Goal: Book appointment/travel/reservation

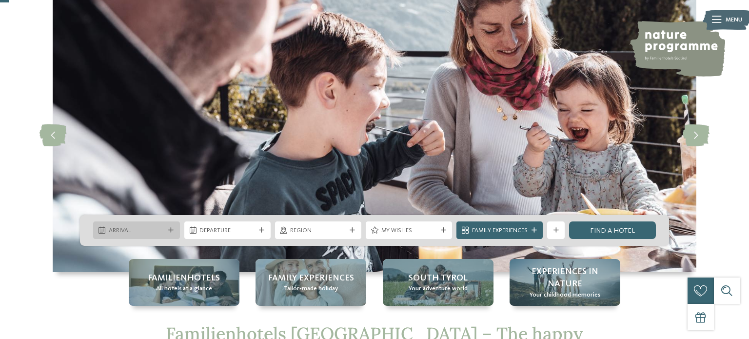
click at [171, 230] on icon at bounding box center [170, 230] width 5 height 5
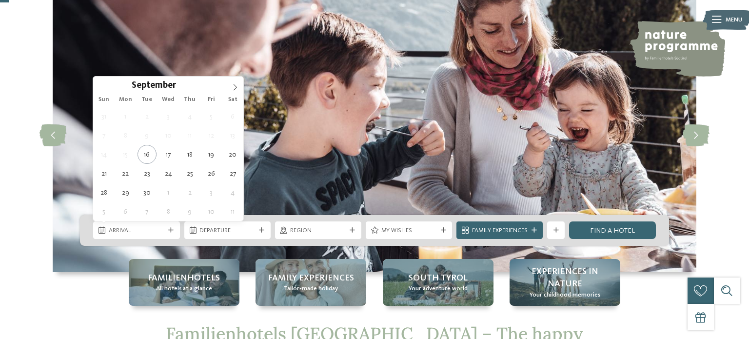
click at [236, 96] on span "Sat" at bounding box center [232, 99] width 21 height 6
click at [237, 90] on span at bounding box center [235, 85] width 17 height 17
click at [235, 86] on icon at bounding box center [234, 87] width 7 height 7
click at [232, 88] on icon at bounding box center [234, 87] width 7 height 7
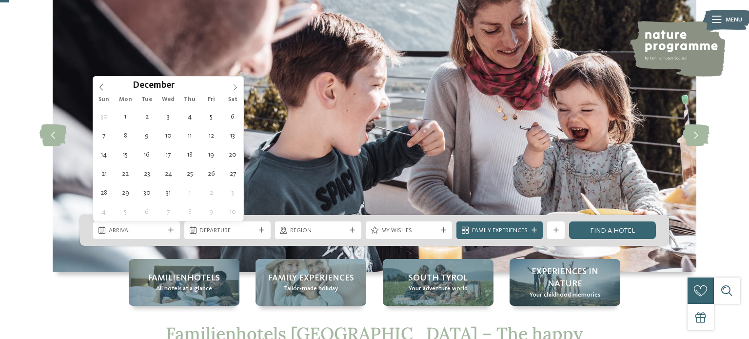
type input "****"
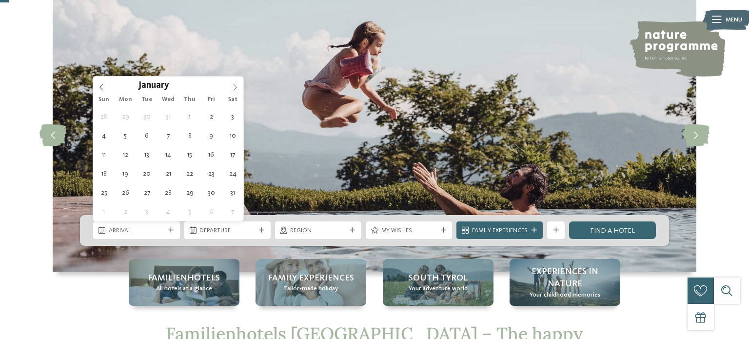
click at [235, 86] on icon at bounding box center [234, 87] width 7 height 7
type div "[DATE]"
type input "****"
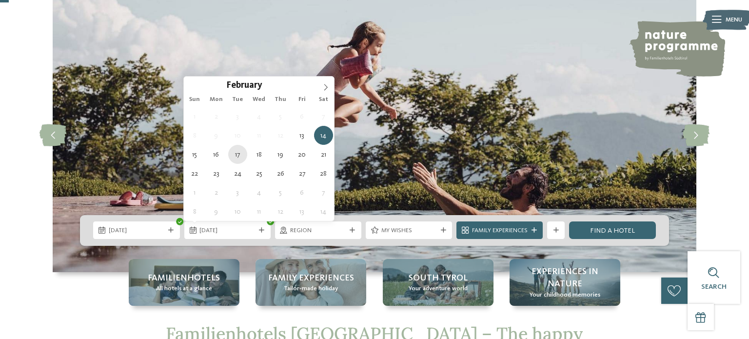
type div "[DATE]"
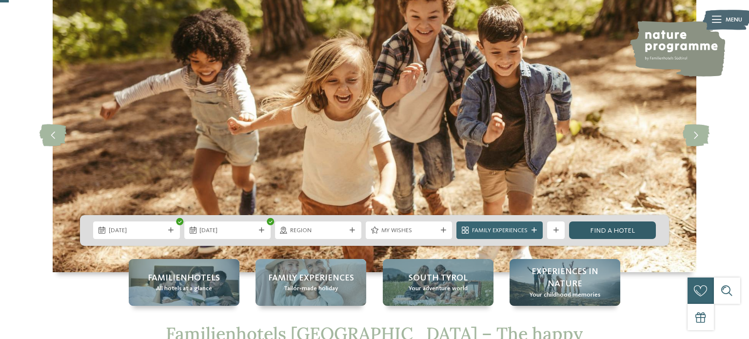
click at [604, 236] on link "Find a hotel" at bounding box center [612, 230] width 86 height 18
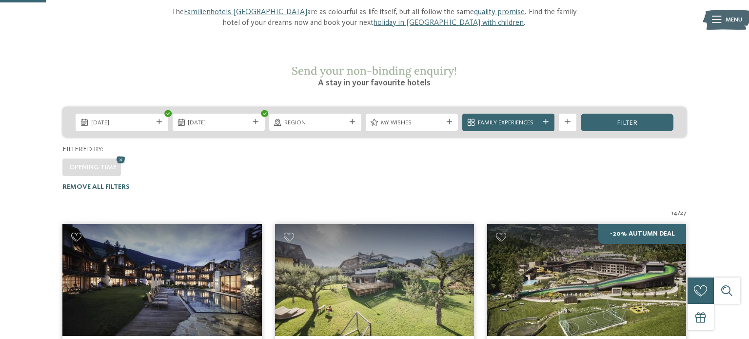
scroll to position [120, 0]
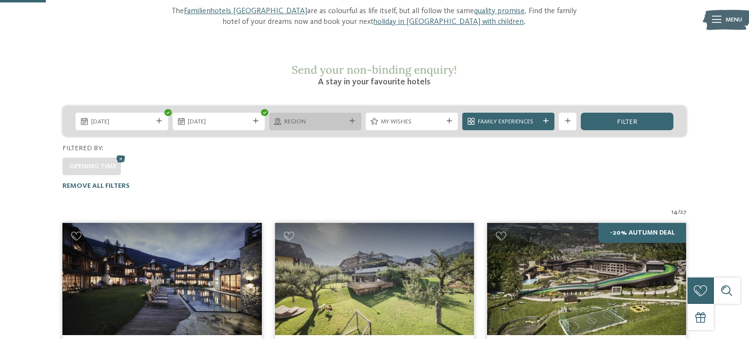
click at [352, 118] on icon at bounding box center [351, 120] width 5 height 5
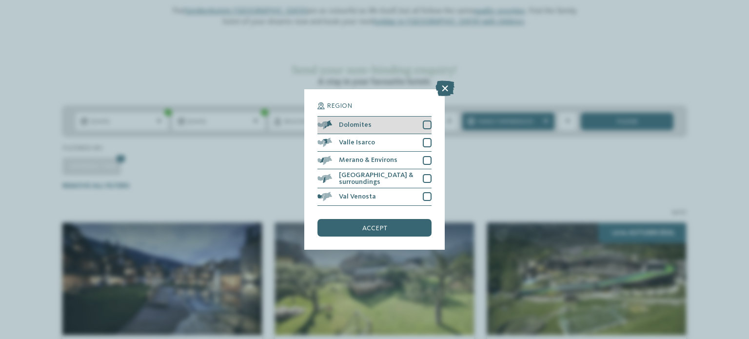
click at [429, 127] on div at bounding box center [427, 124] width 9 height 9
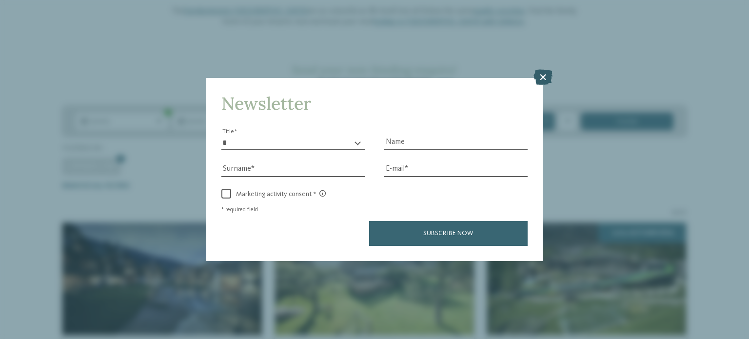
click at [547, 77] on icon at bounding box center [542, 77] width 19 height 16
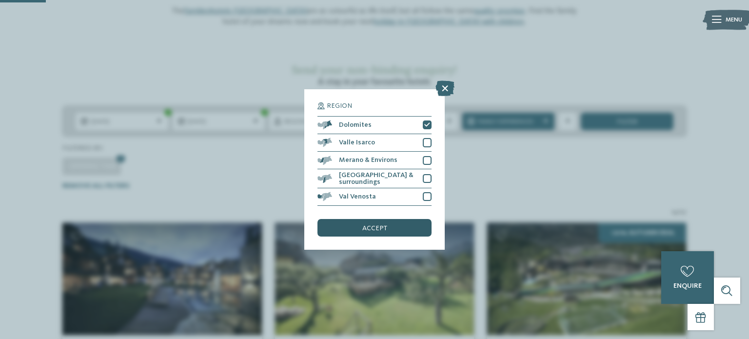
click at [396, 232] on div "accept" at bounding box center [374, 228] width 114 height 18
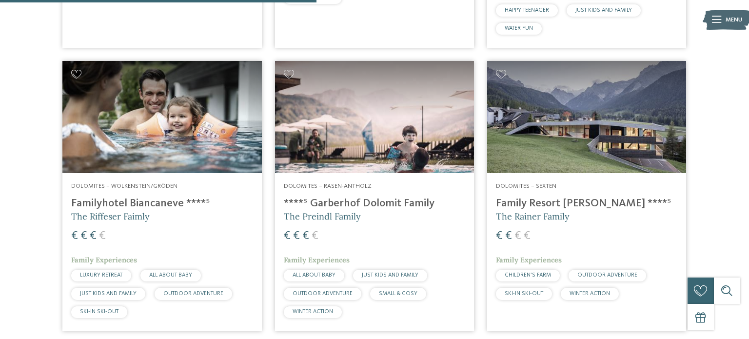
scroll to position [582, 0]
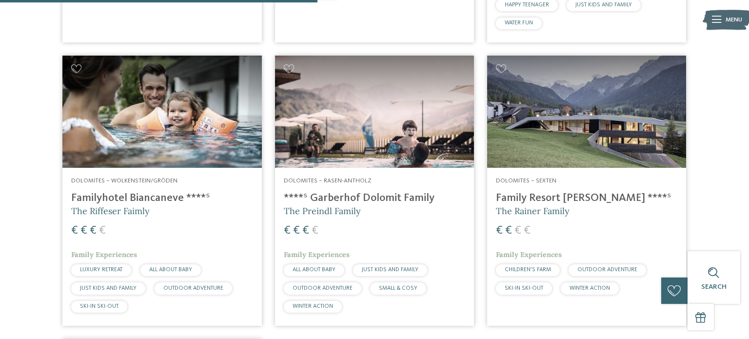
click at [175, 192] on h4 "Familyhotel Biancaneve ****ˢ" at bounding box center [161, 198] width 181 height 13
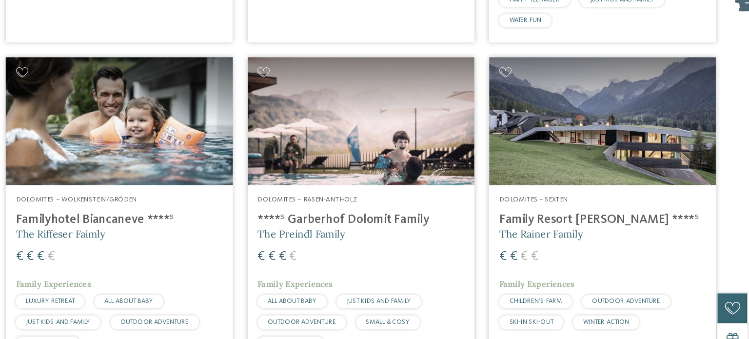
scroll to position [568, 0]
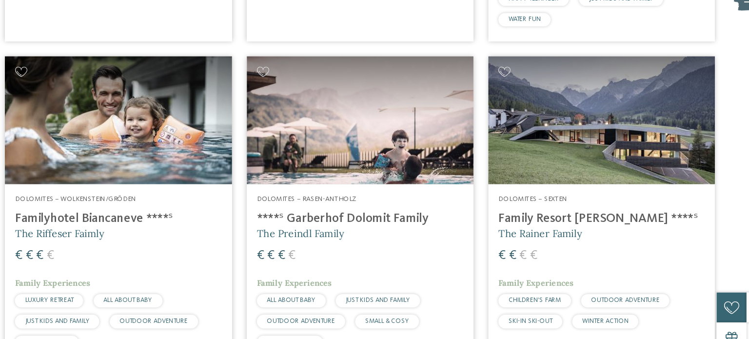
click at [605, 139] on img at bounding box center [586, 126] width 199 height 112
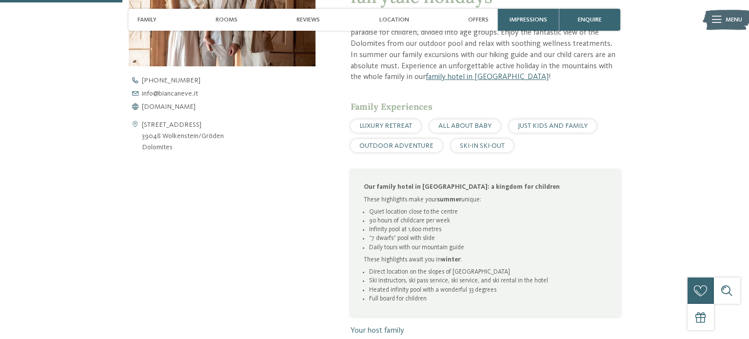
scroll to position [416, 0]
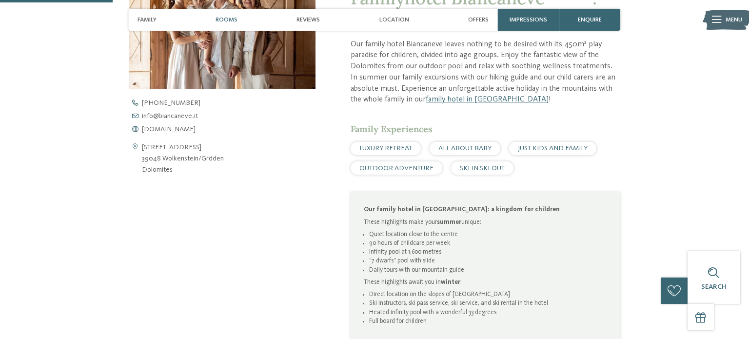
click at [234, 21] on span "Rooms" at bounding box center [226, 19] width 22 height 7
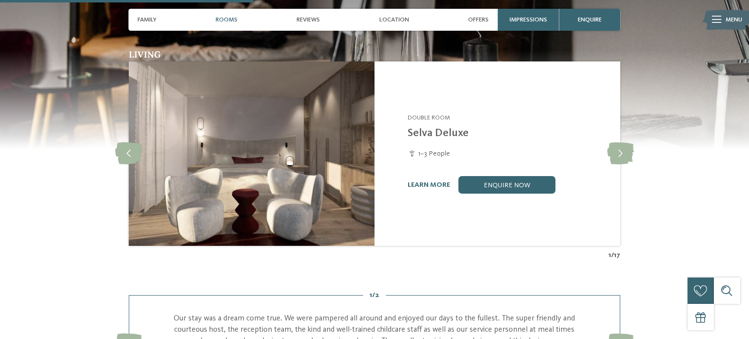
scroll to position [850, 0]
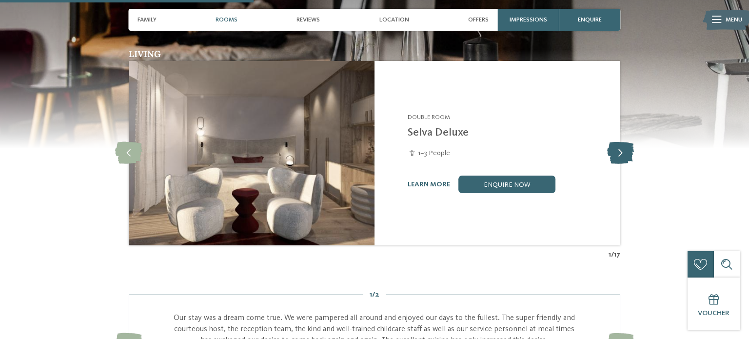
click at [622, 154] on icon at bounding box center [620, 153] width 27 height 22
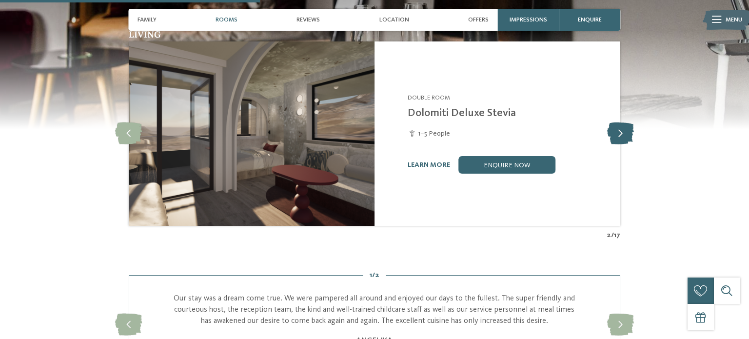
scroll to position [869, 0]
click at [626, 130] on icon at bounding box center [620, 134] width 27 height 22
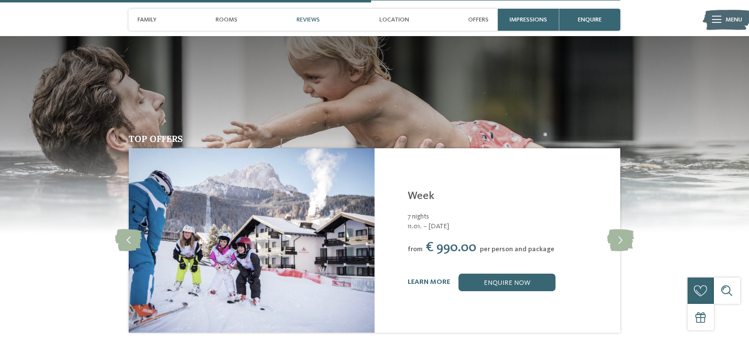
scroll to position [1241, 0]
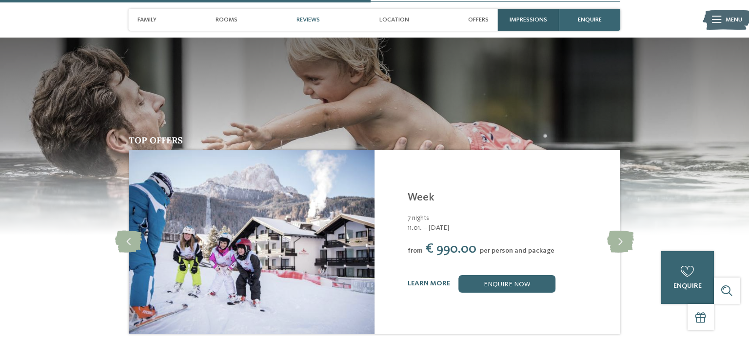
click at [530, 19] on span "Impressions" at bounding box center [528, 19] width 38 height 7
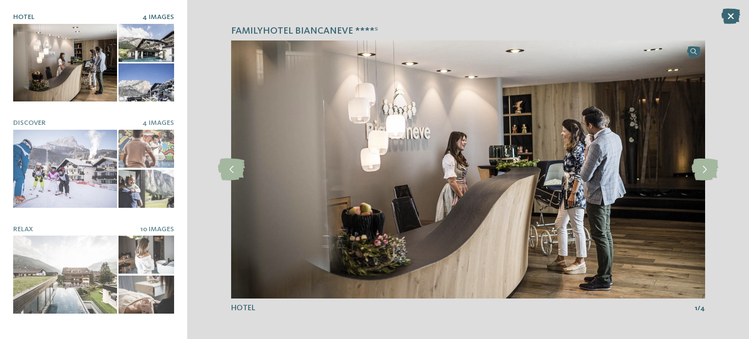
click at [746, 177] on div "Familyhotel Biancaneve ****ˢ slide 1 of 4" at bounding box center [467, 169] width 561 height 339
click at [697, 170] on icon at bounding box center [704, 169] width 27 height 22
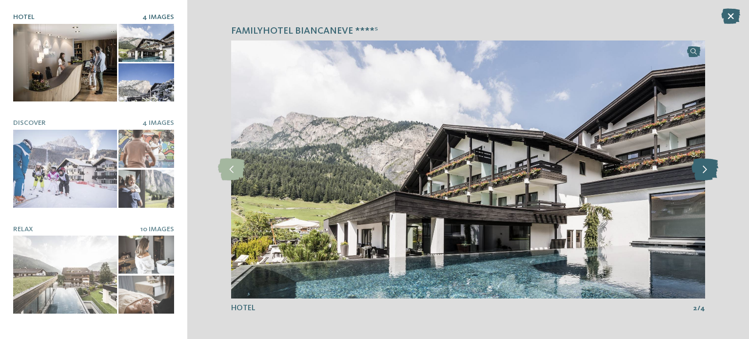
click at [706, 173] on icon at bounding box center [704, 169] width 27 height 22
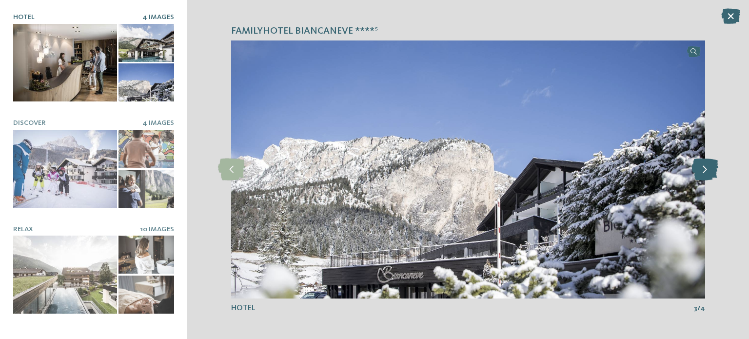
click at [703, 172] on icon at bounding box center [704, 169] width 27 height 22
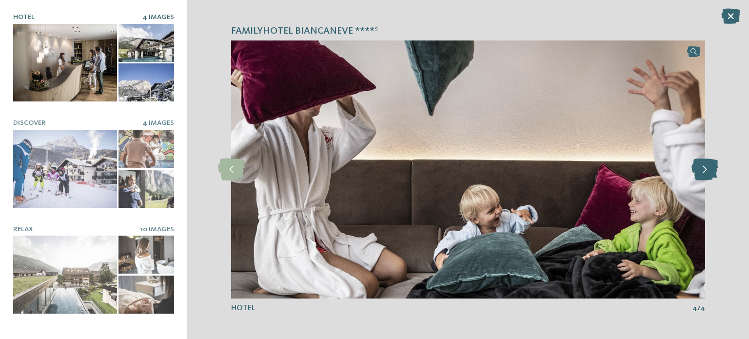
click at [705, 178] on icon at bounding box center [704, 169] width 27 height 22
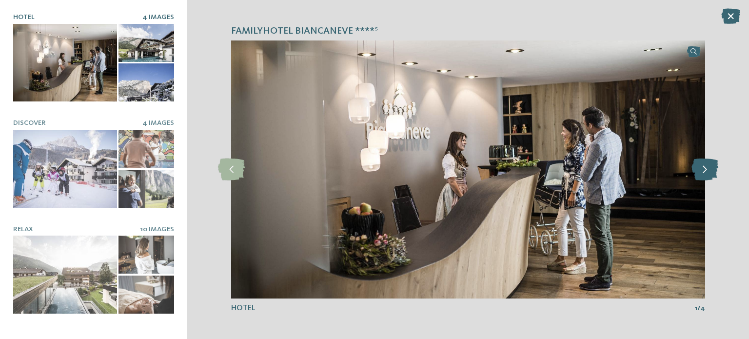
click at [704, 179] on icon at bounding box center [704, 169] width 27 height 22
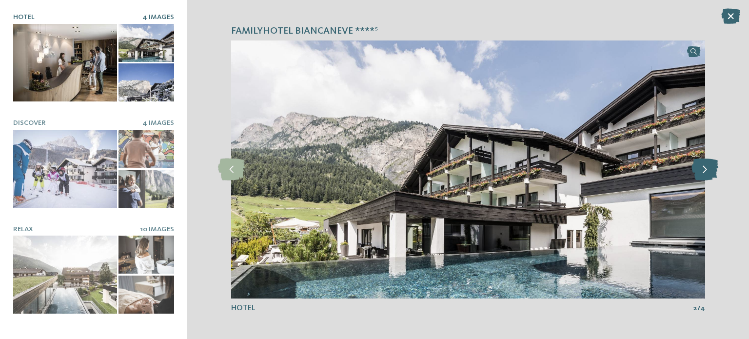
click at [705, 179] on icon at bounding box center [704, 169] width 27 height 22
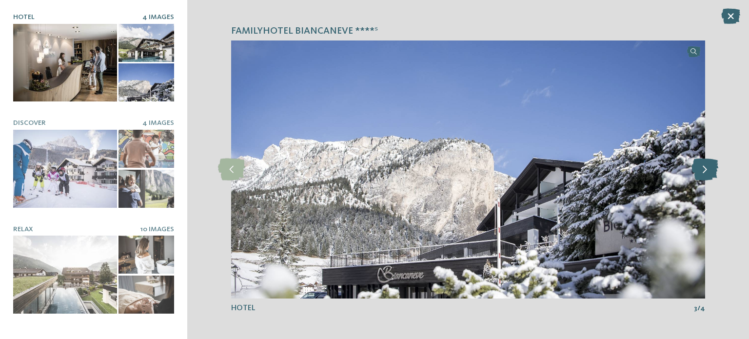
click at [706, 179] on icon at bounding box center [704, 169] width 27 height 22
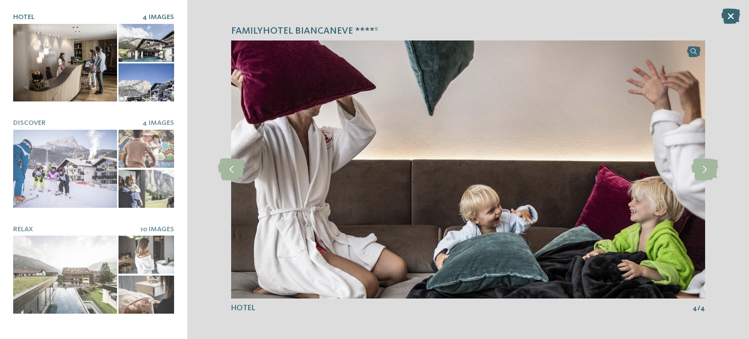
click at [701, 183] on img at bounding box center [468, 168] width 474 height 257
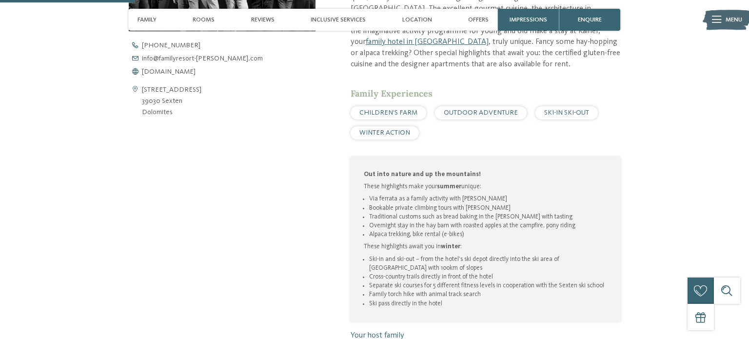
scroll to position [436, 0]
